Goal: Navigation & Orientation: Find specific page/section

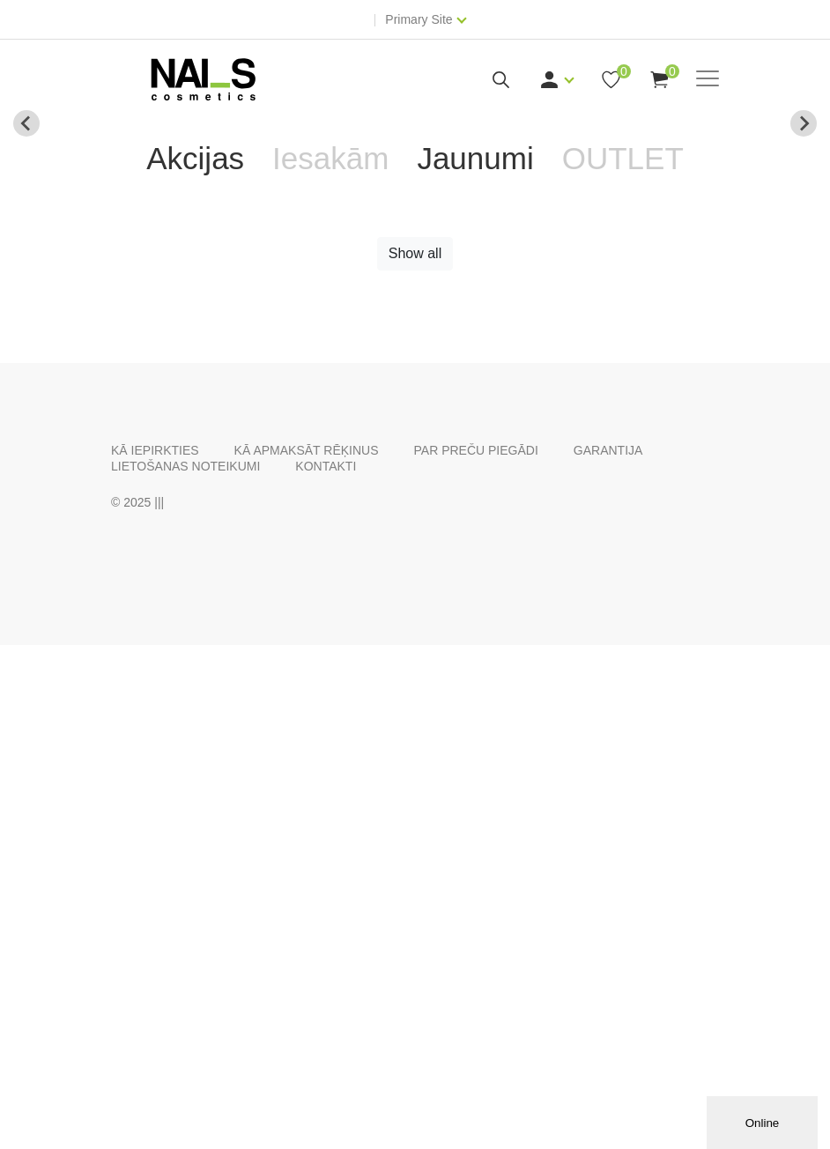
click at [460, 153] on link "Jaunumi" at bounding box center [475, 158] width 144 height 70
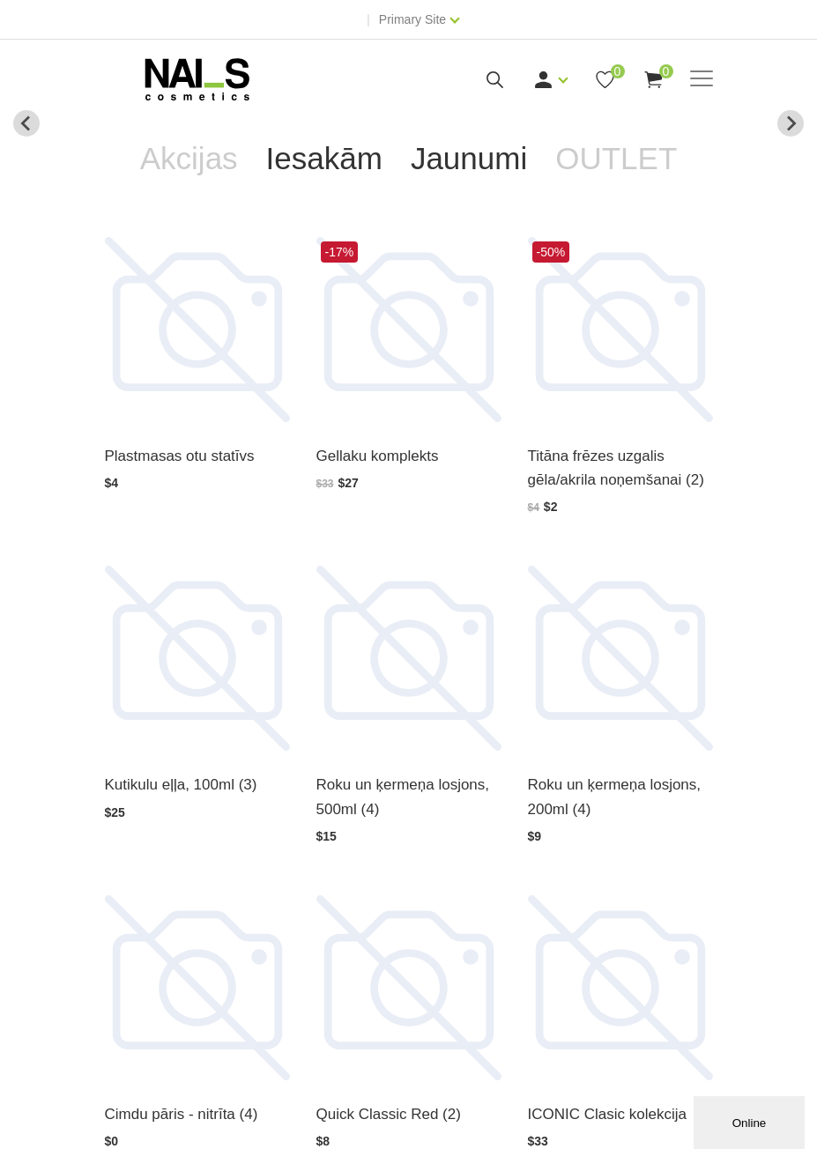
click at [352, 160] on link "Iesakām" at bounding box center [324, 158] width 144 height 70
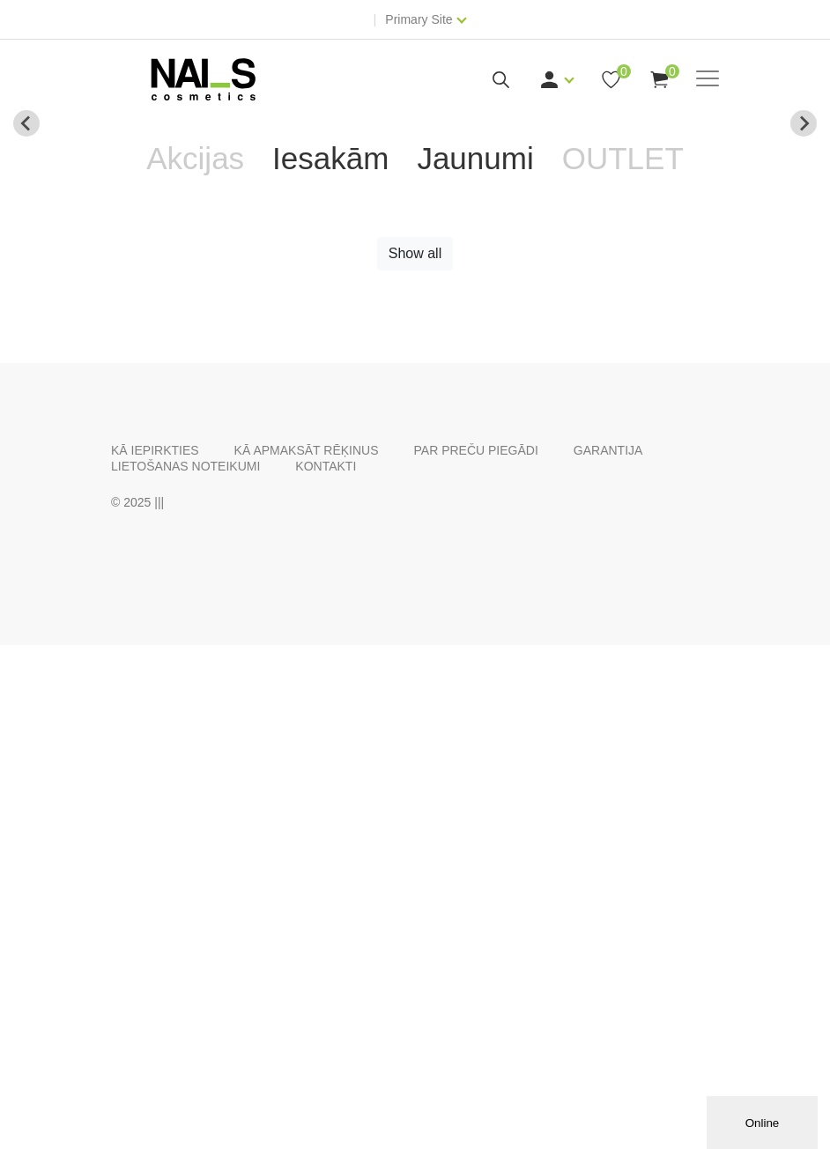
click at [486, 164] on link "Jaunumi" at bounding box center [475, 158] width 144 height 70
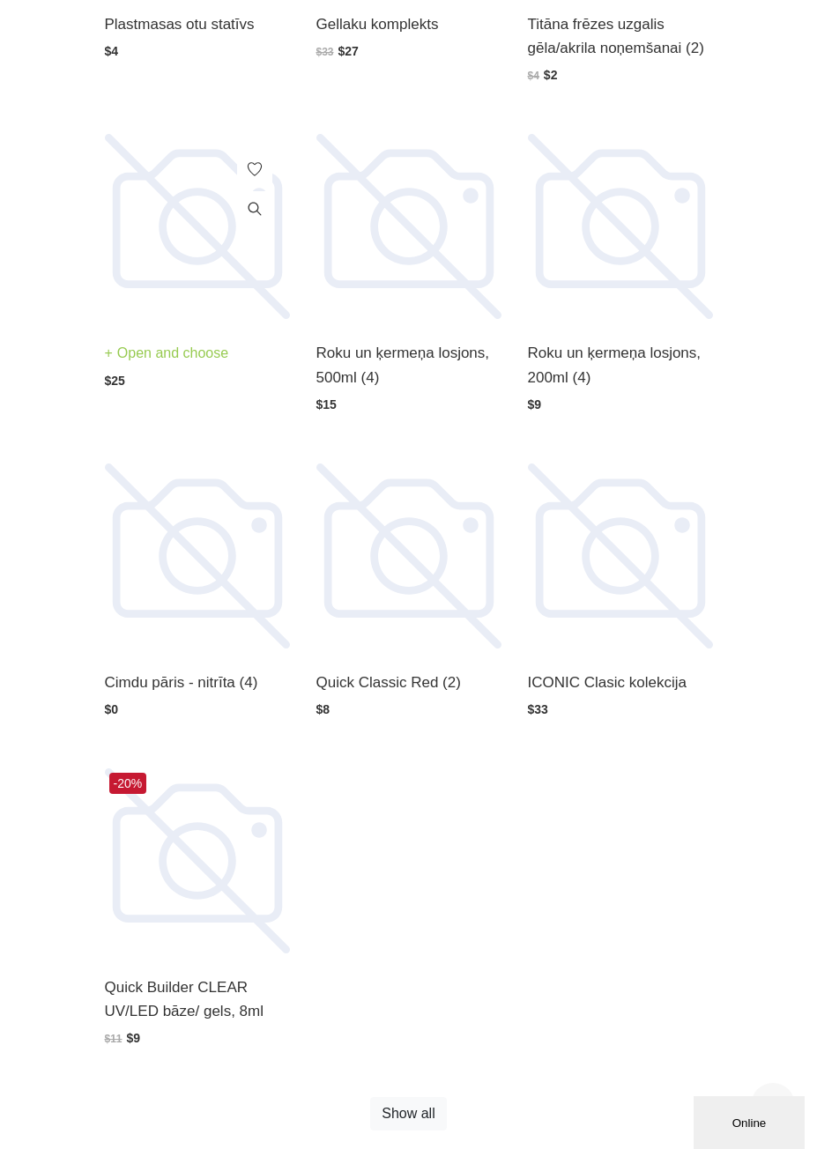
scroll to position [440, 0]
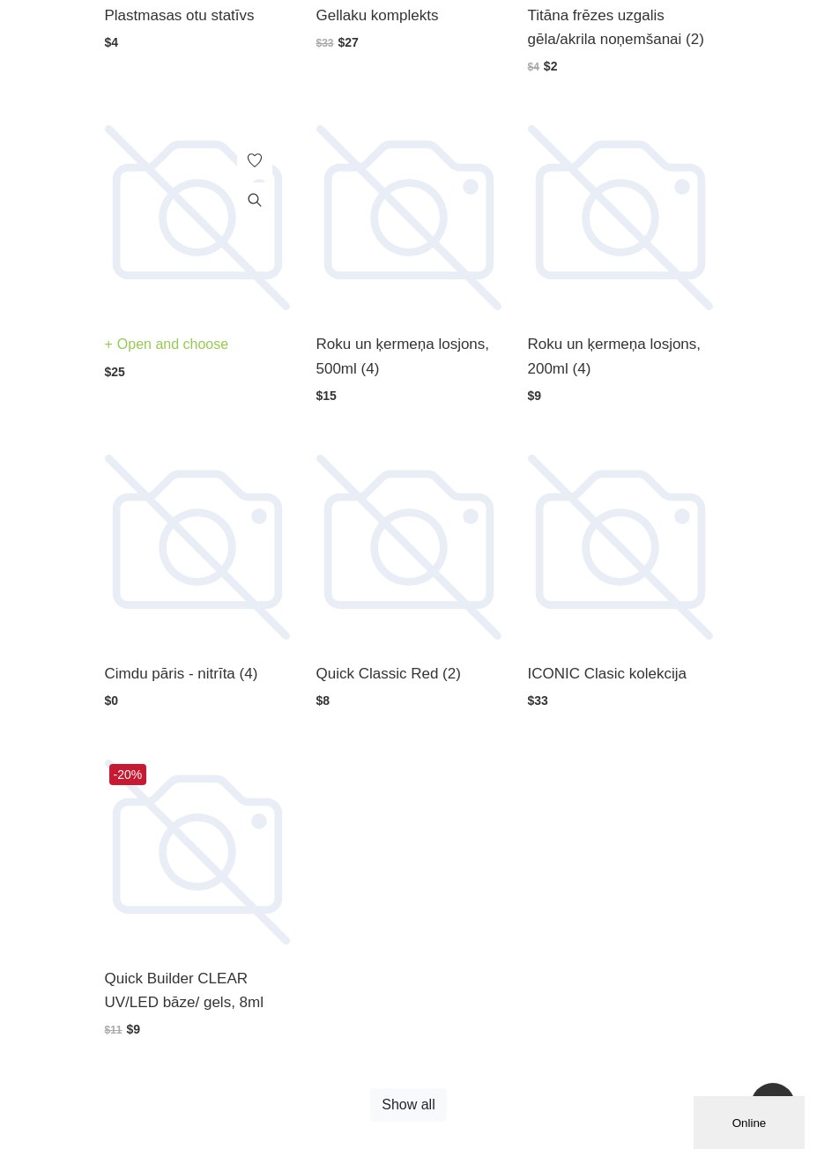
click at [190, 255] on img at bounding box center [197, 217] width 185 height 185
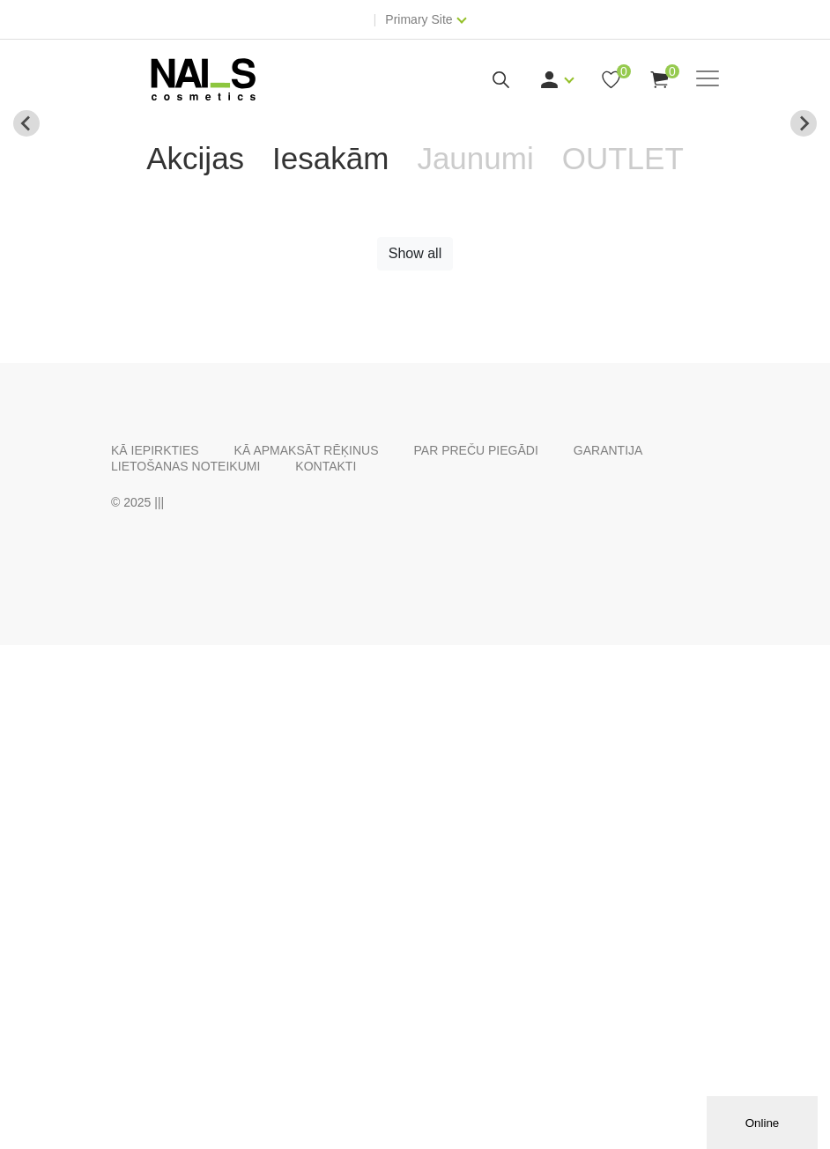
click at [353, 167] on link "Iesakām" at bounding box center [330, 158] width 144 height 70
click at [445, 167] on link "Jaunumi" at bounding box center [475, 158] width 144 height 70
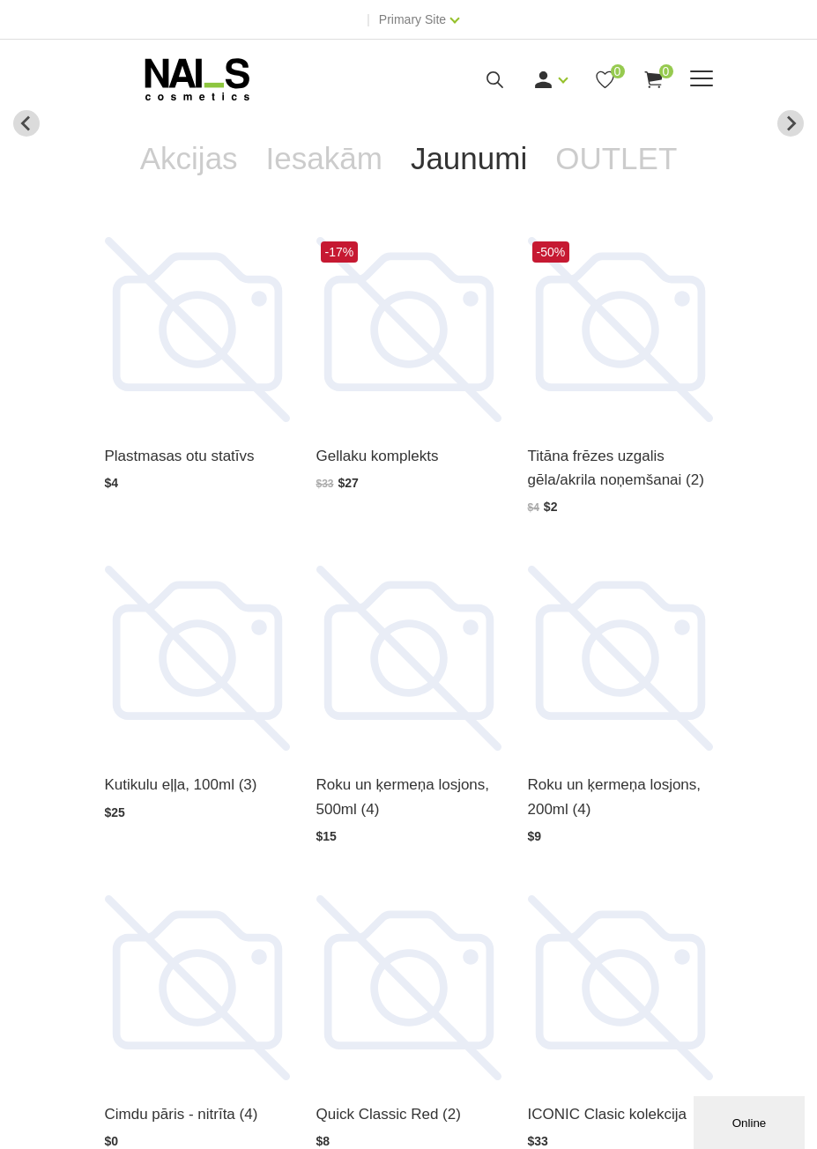
click at [704, 86] on span at bounding box center [701, 79] width 23 height 18
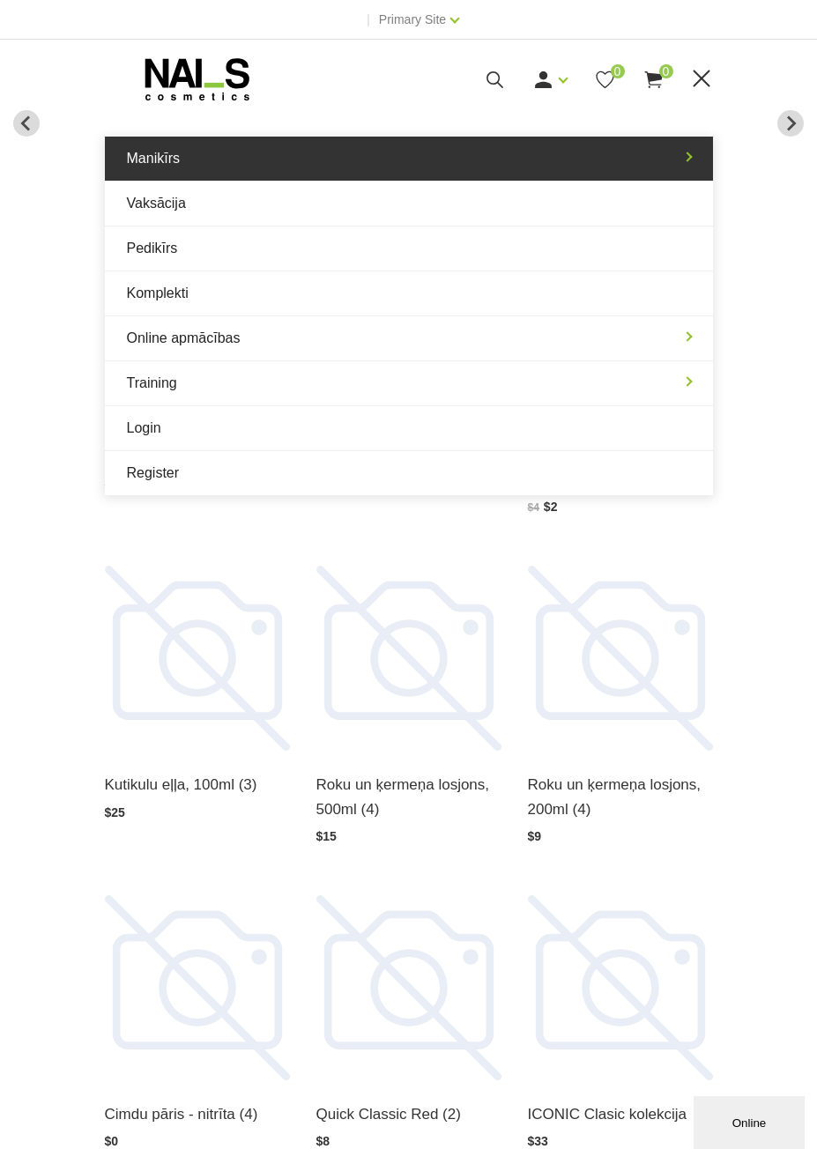
click at [195, 162] on link "Manikīrs" at bounding box center [409, 159] width 608 height 44
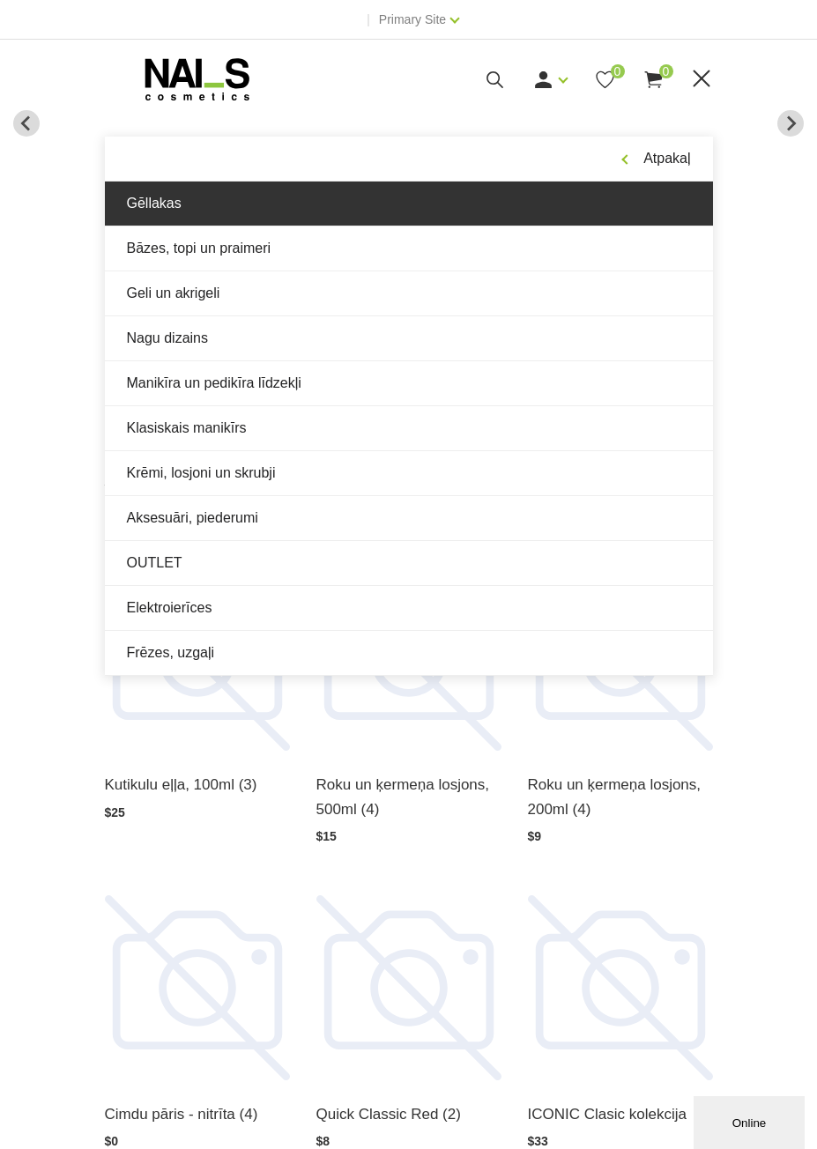
click at [202, 201] on link "Gēllakas" at bounding box center [409, 203] width 608 height 44
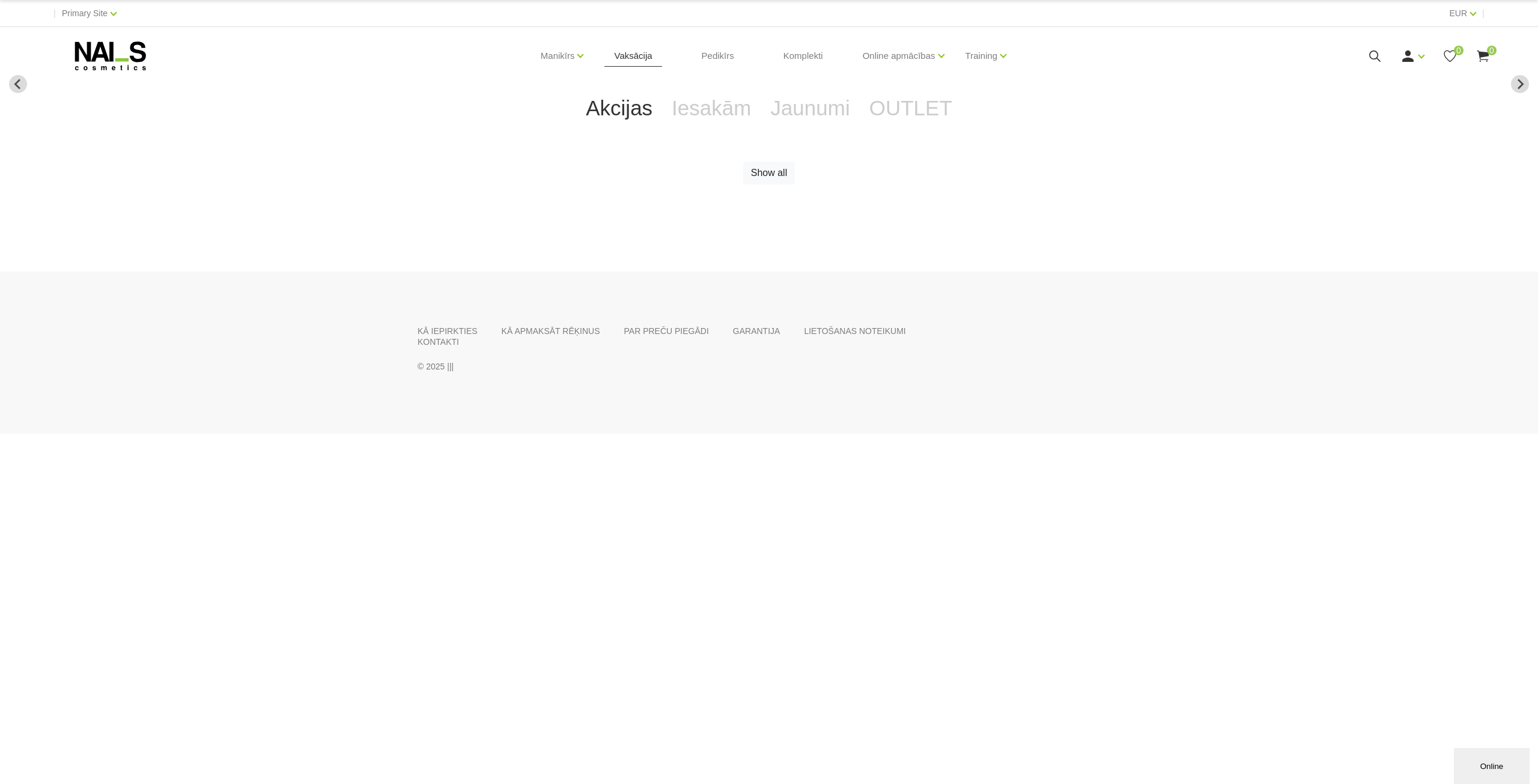
click at [634, 53] on link "Vaksācija" at bounding box center [633, 56] width 57 height 58
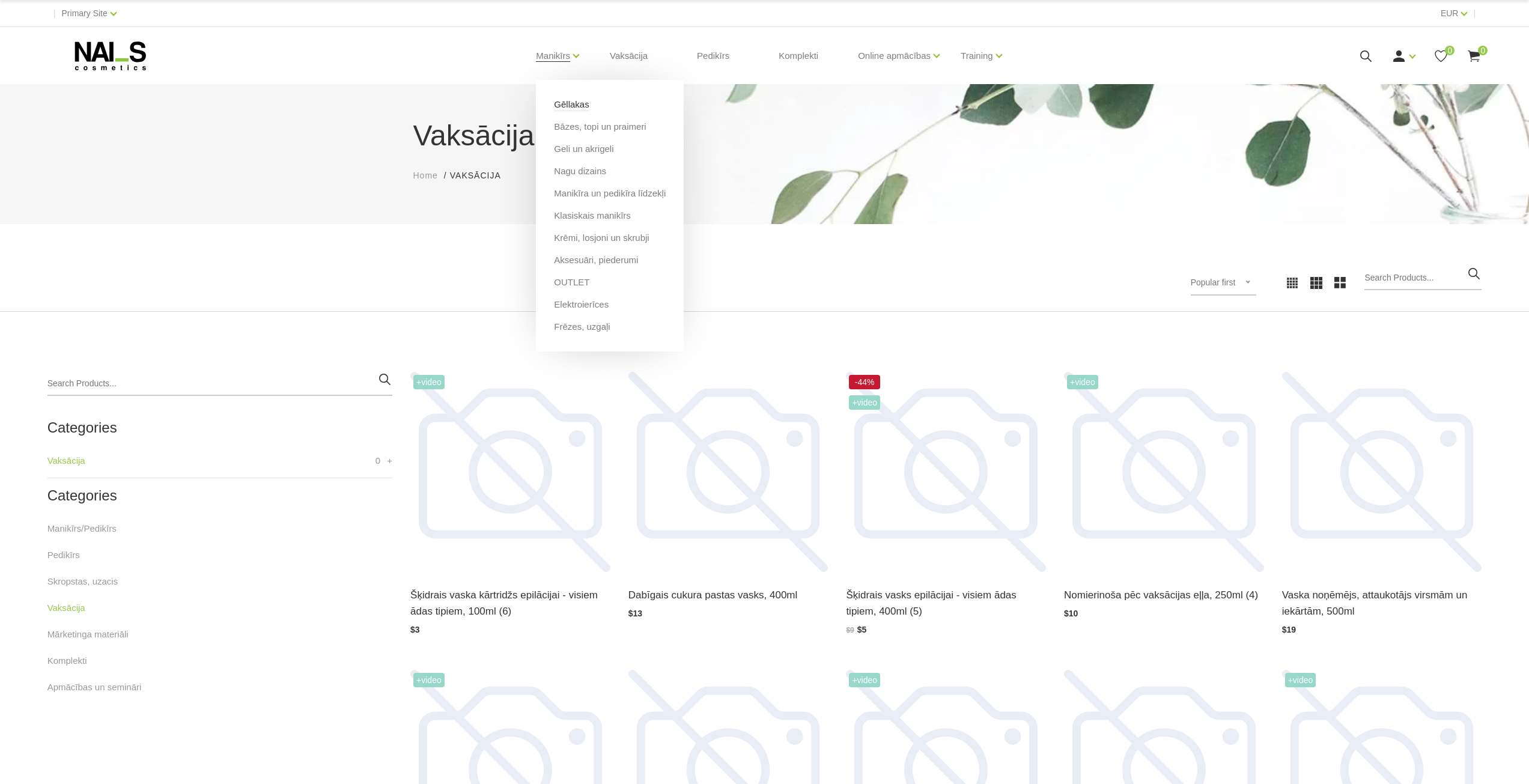
click at [563, 101] on link "Gēllakas" at bounding box center [571, 104] width 35 height 13
click at [710, 63] on link "Pedikīrs" at bounding box center [713, 56] width 52 height 58
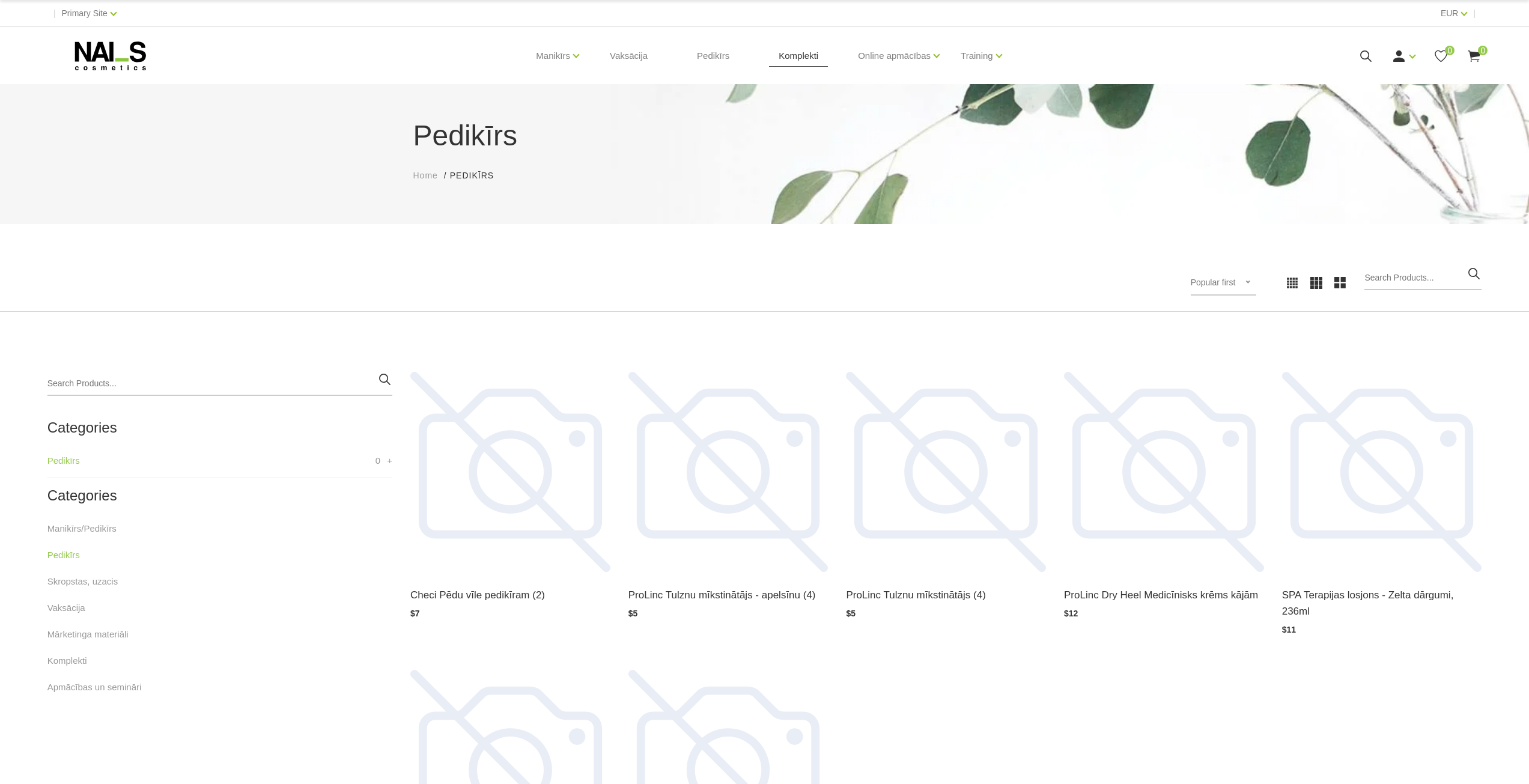
click at [798, 63] on link "Komplekti" at bounding box center [799, 56] width 59 height 58
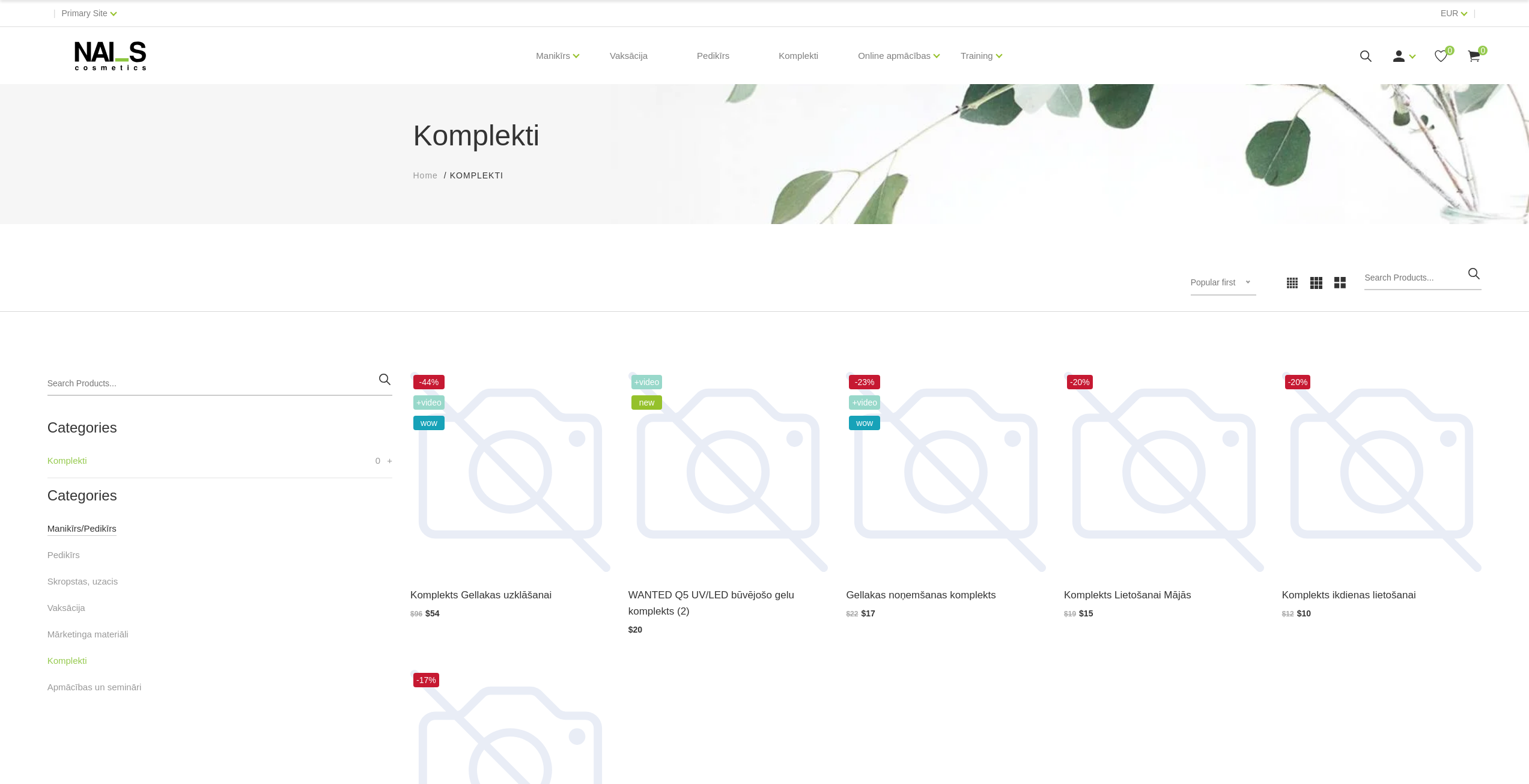
click at [82, 525] on link "Manikīrs/Pedikīrs" at bounding box center [82, 528] width 69 height 14
click at [585, 130] on link "Bāzes, topi un praimeri" at bounding box center [599, 126] width 92 height 13
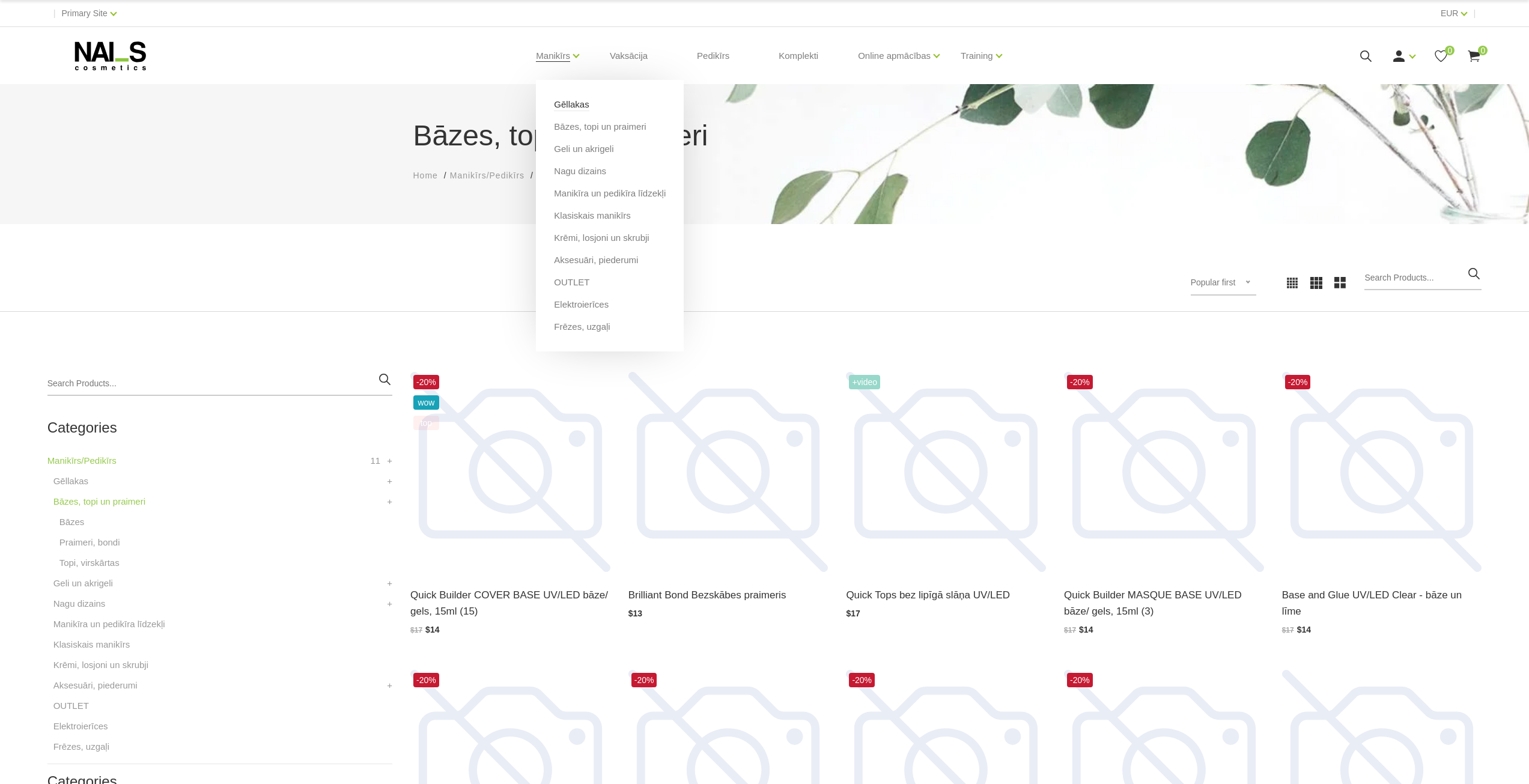
click at [582, 102] on link "Gēllakas" at bounding box center [571, 104] width 35 height 13
click at [589, 224] on li "Klasiskais manikīrs" at bounding box center [610, 220] width 112 height 22
click at [593, 215] on link "Klasiskais manikīrs" at bounding box center [592, 215] width 77 height 13
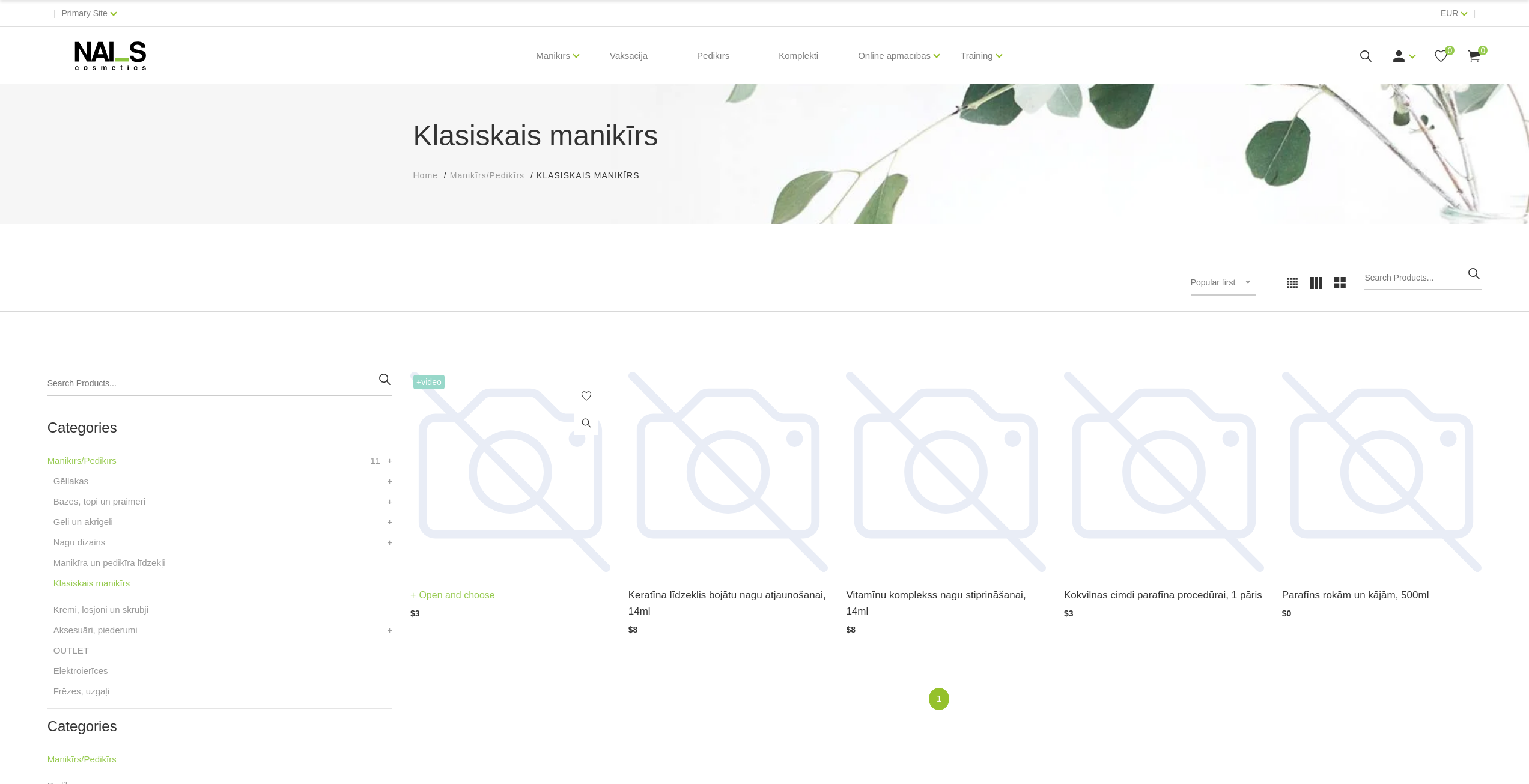
click at [489, 484] on img at bounding box center [510, 471] width 200 height 200
